Goal: Navigation & Orientation: Find specific page/section

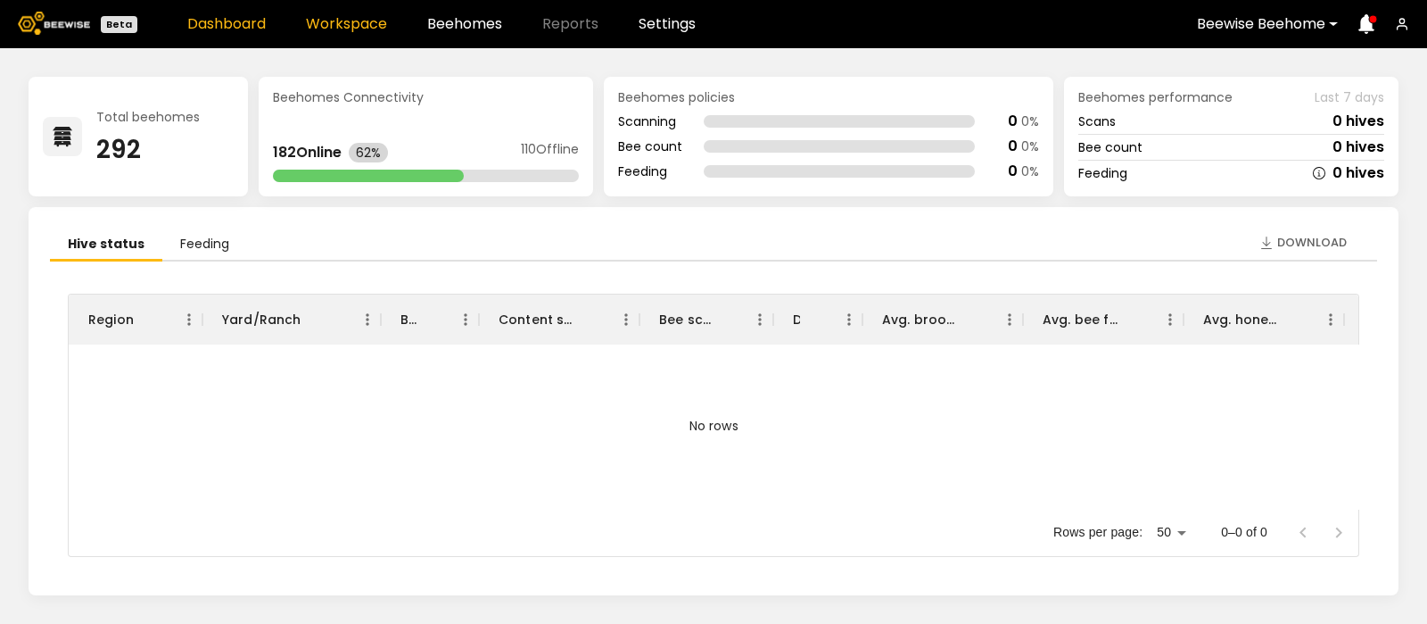
click at [321, 20] on link "Workspace" at bounding box center [346, 24] width 81 height 14
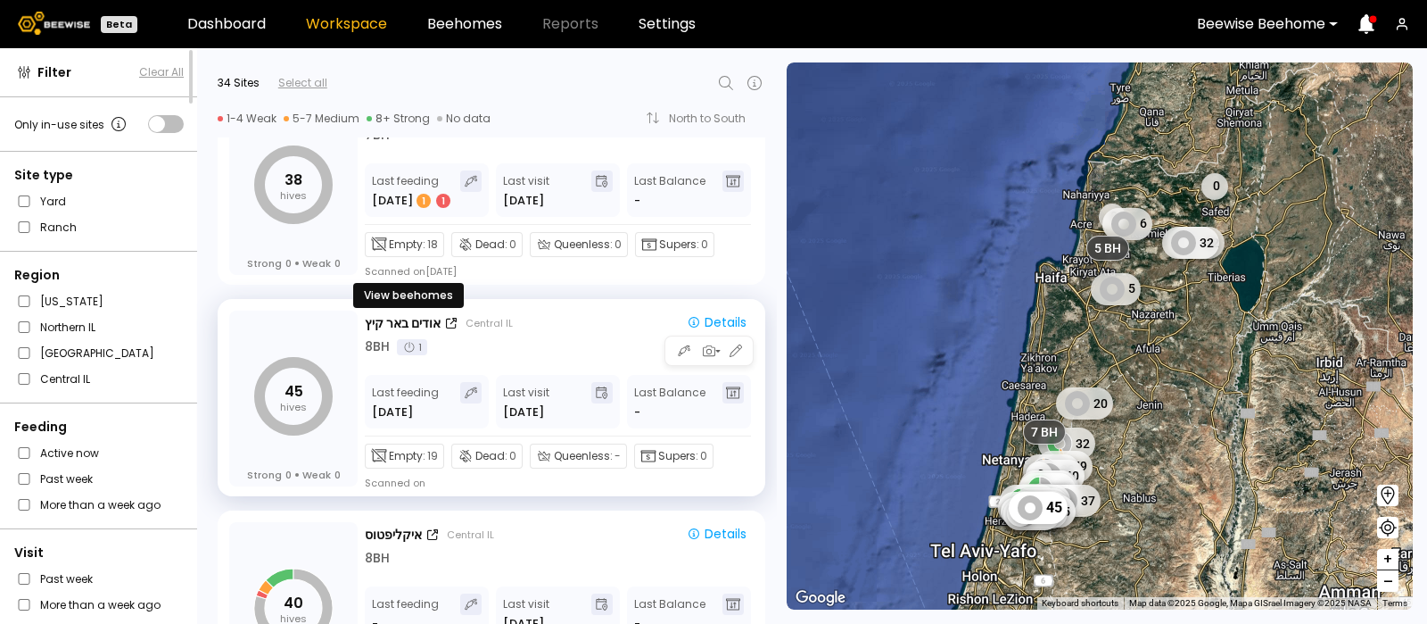
scroll to position [4934, 0]
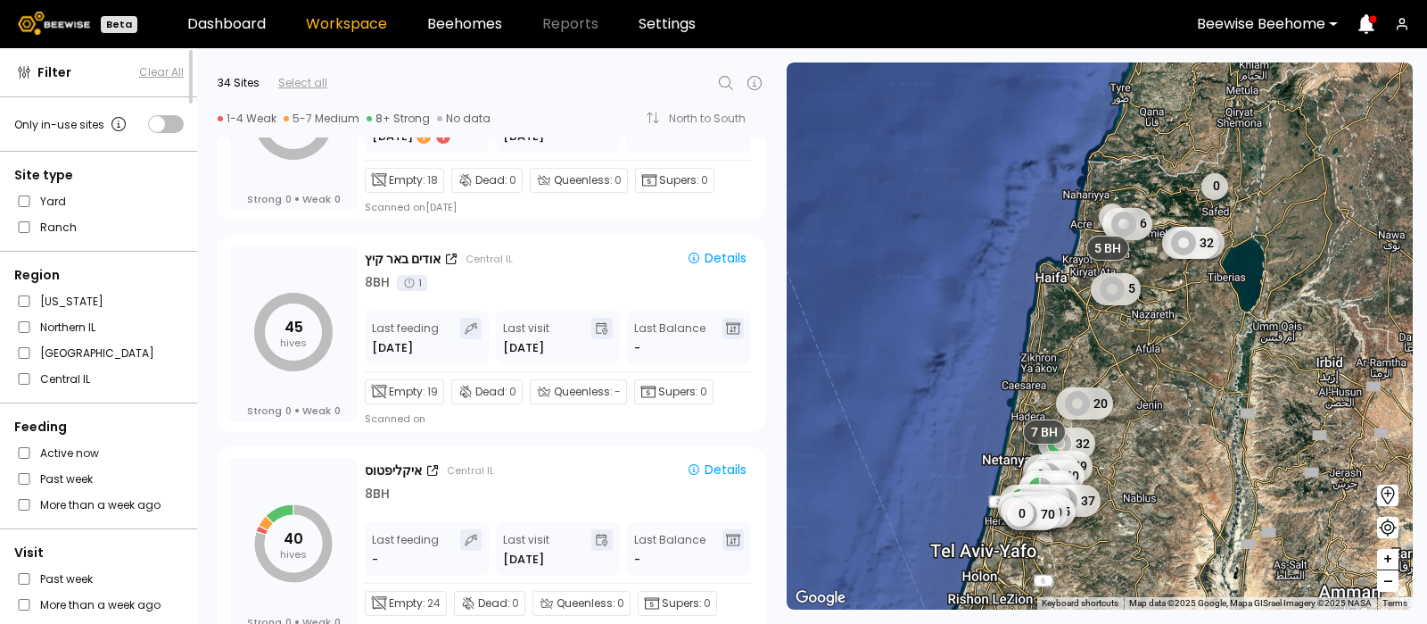
scroll to position [4999, 0]
